Goal: Task Accomplishment & Management: Use online tool/utility

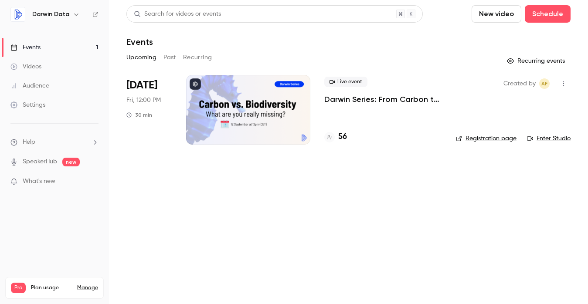
click at [230, 116] on div at bounding box center [248, 110] width 124 height 70
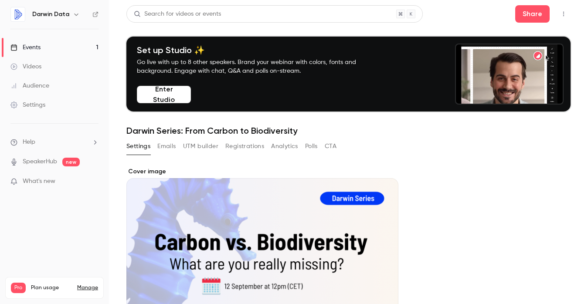
click at [179, 207] on div "Cover image" at bounding box center [262, 249] width 272 height 164
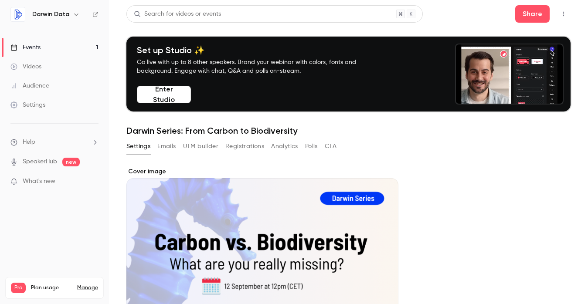
click at [0, 0] on input "Cover image" at bounding box center [0, 0] width 0 height 0
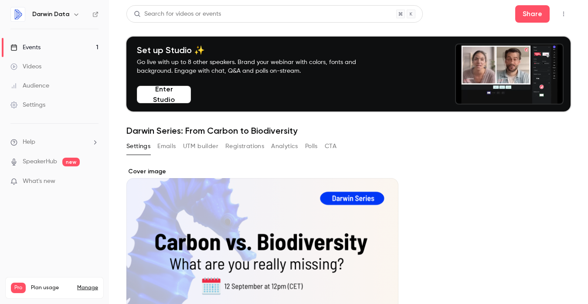
click at [343, 202] on div "Cover image" at bounding box center [262, 249] width 272 height 164
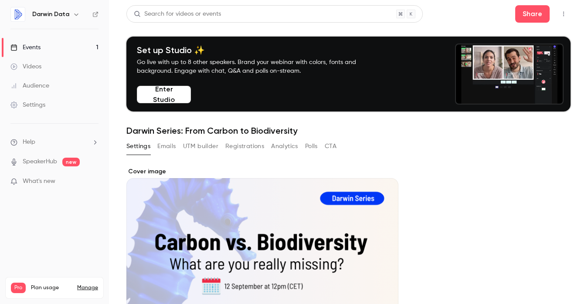
click at [0, 0] on input "Cover image" at bounding box center [0, 0] width 0 height 0
click at [174, 93] on button "Enter Studio" at bounding box center [164, 94] width 54 height 17
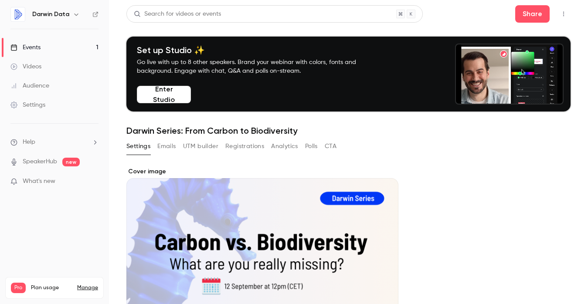
click at [174, 93] on button "Enter Studio" at bounding box center [164, 94] width 54 height 17
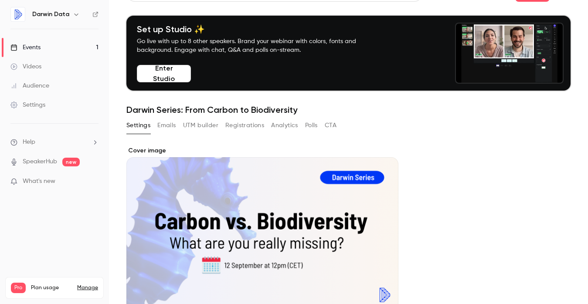
click at [212, 181] on div "Cover image" at bounding box center [262, 228] width 272 height 164
click at [0, 0] on input "Cover image" at bounding box center [0, 0] width 0 height 0
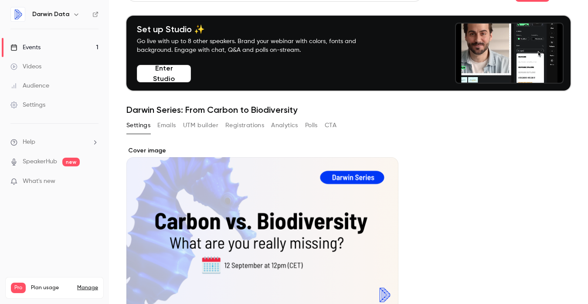
click at [77, 43] on link "Events 1" at bounding box center [54, 47] width 109 height 19
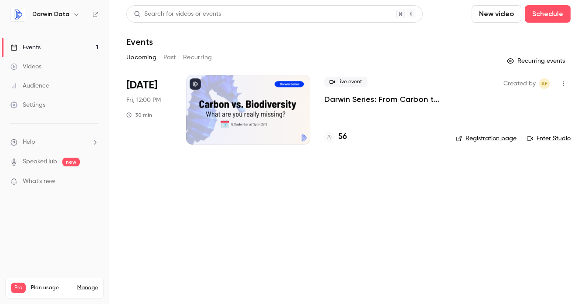
click at [547, 140] on link "Enter Studio" at bounding box center [549, 138] width 44 height 9
